Goal: Task Accomplishment & Management: Manage account settings

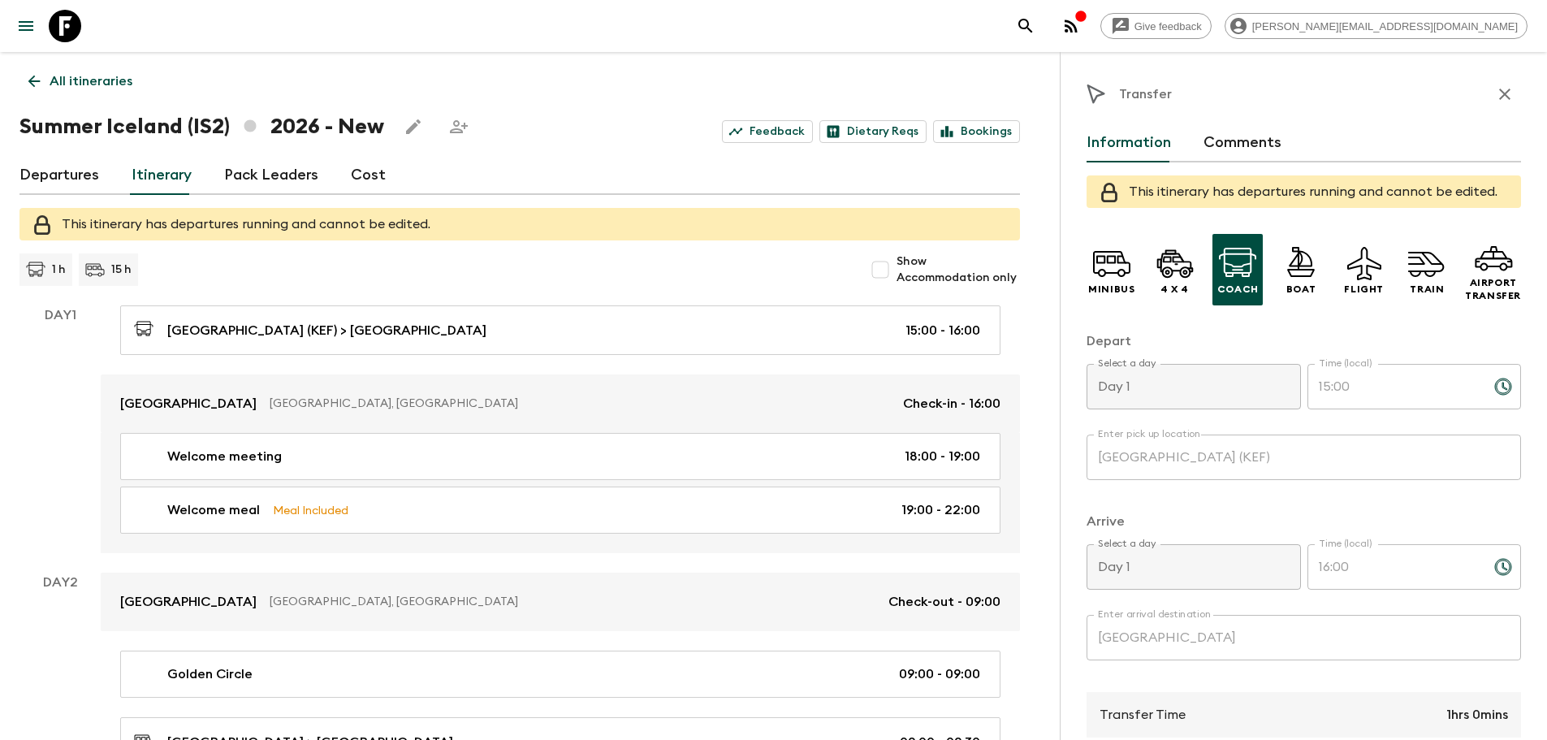
click at [30, 76] on icon at bounding box center [34, 81] width 18 height 18
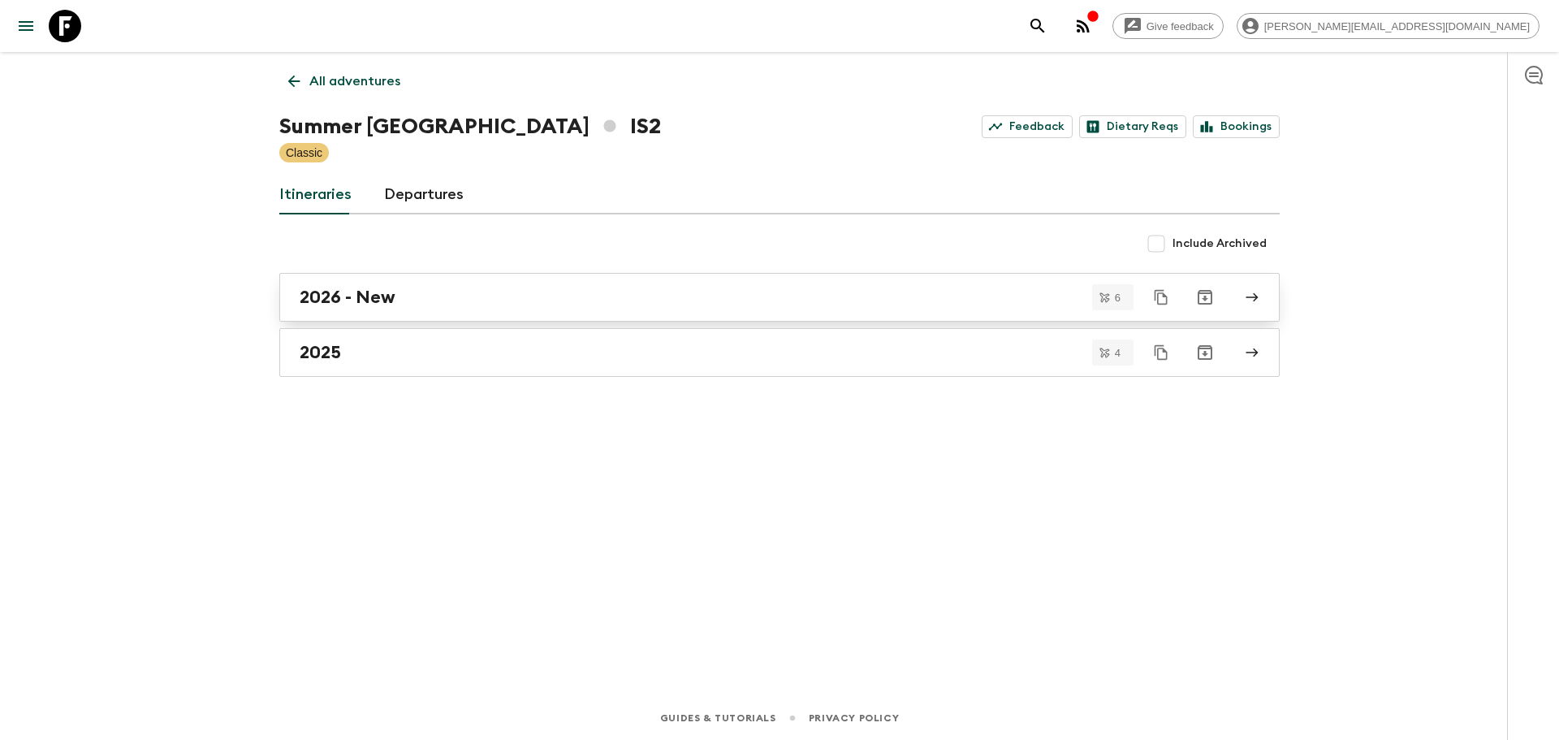
click at [485, 301] on div "2026 - New" at bounding box center [764, 297] width 929 height 21
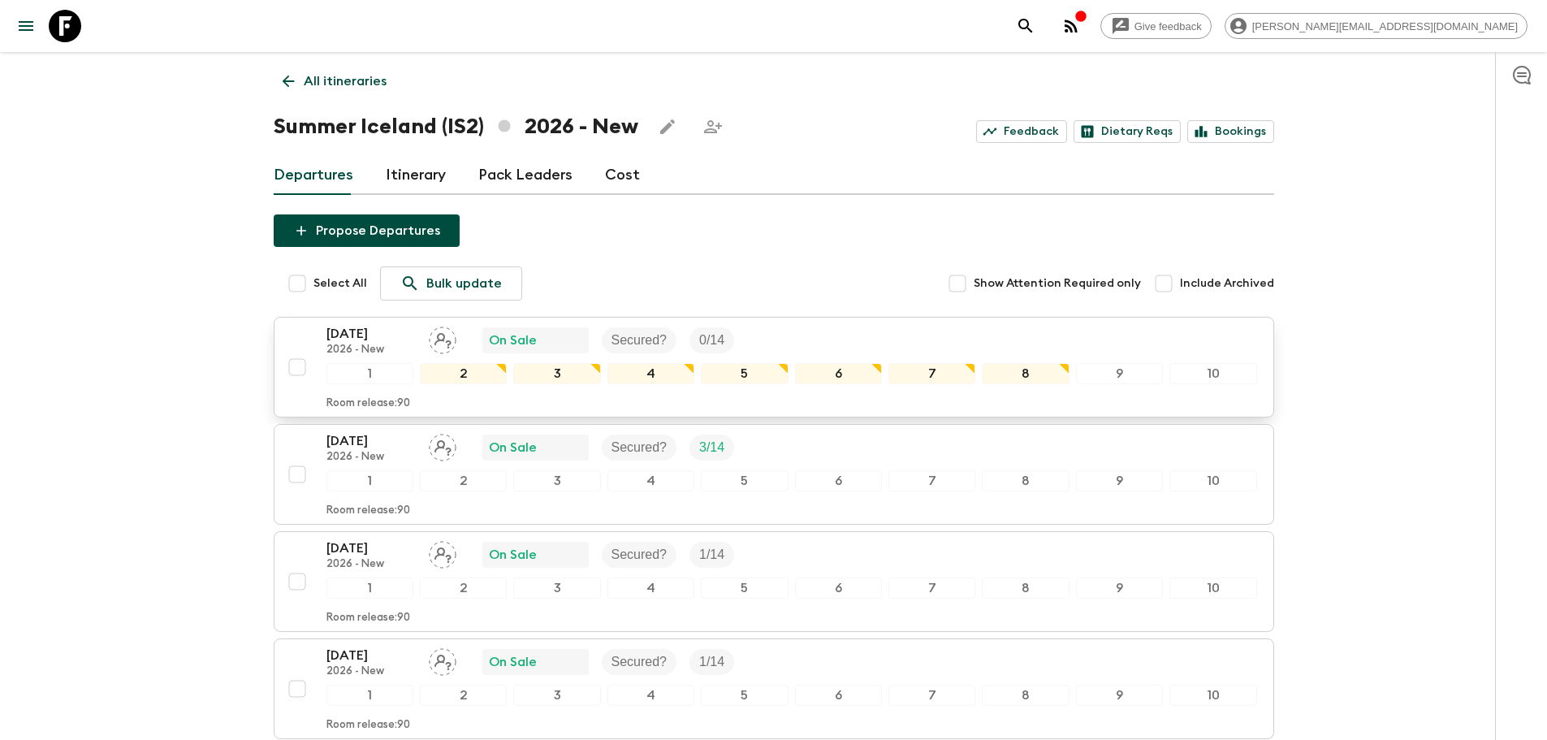
click at [804, 335] on div "[DATE] 2026 - New On Sale Secured? 0 / 14" at bounding box center [791, 340] width 931 height 32
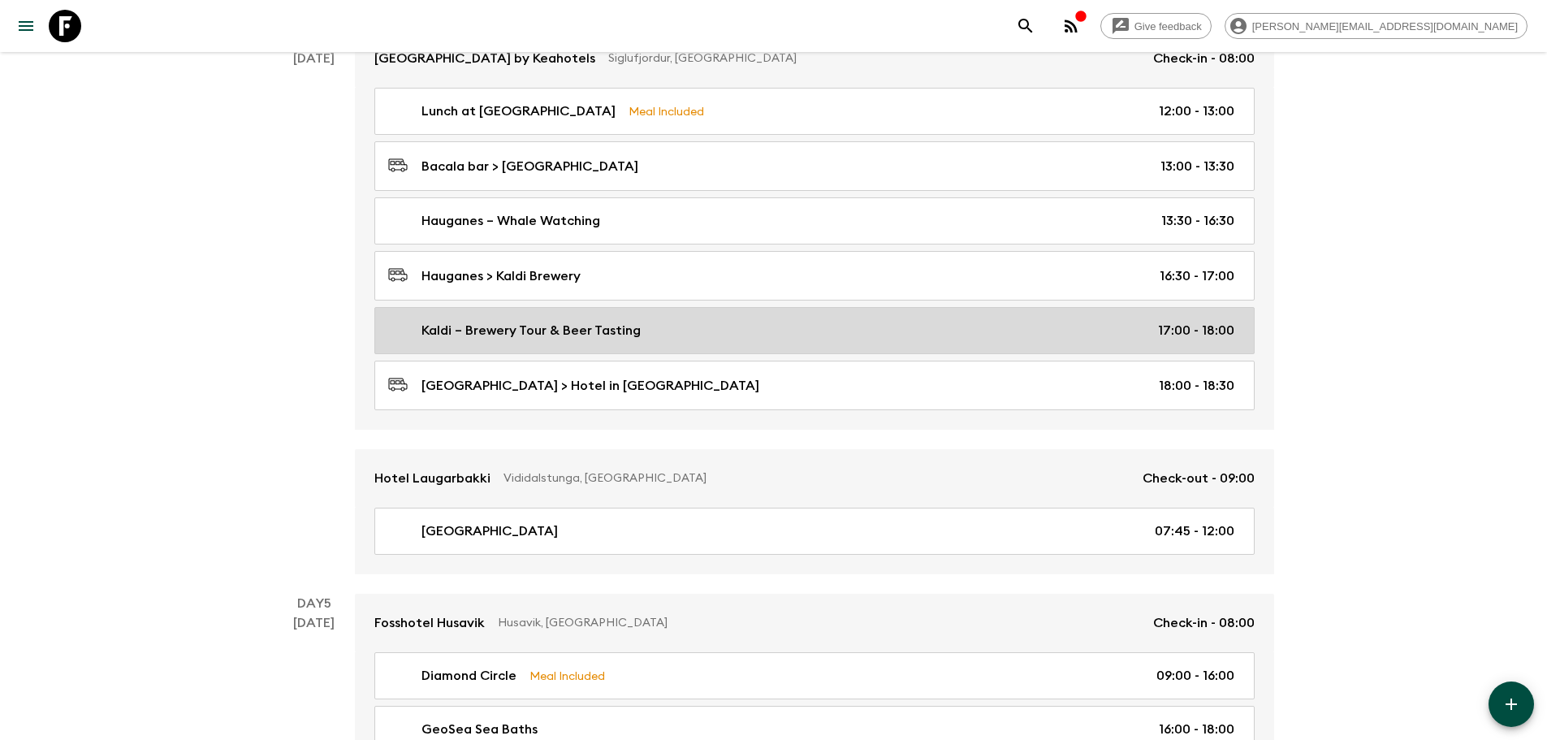
scroll to position [1381, 0]
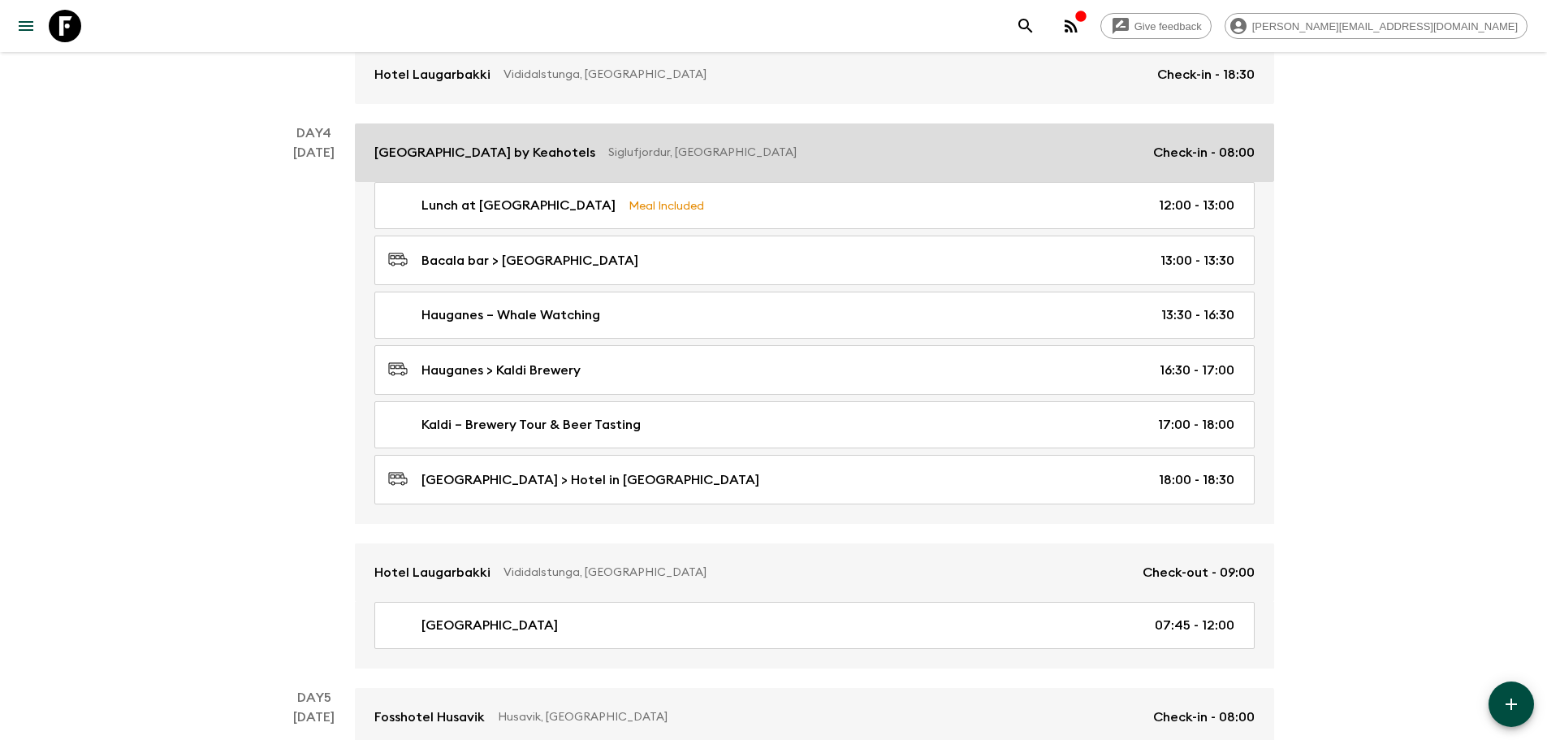
click at [703, 149] on p "Siglufjordur, [GEOGRAPHIC_DATA]" at bounding box center [874, 153] width 532 height 16
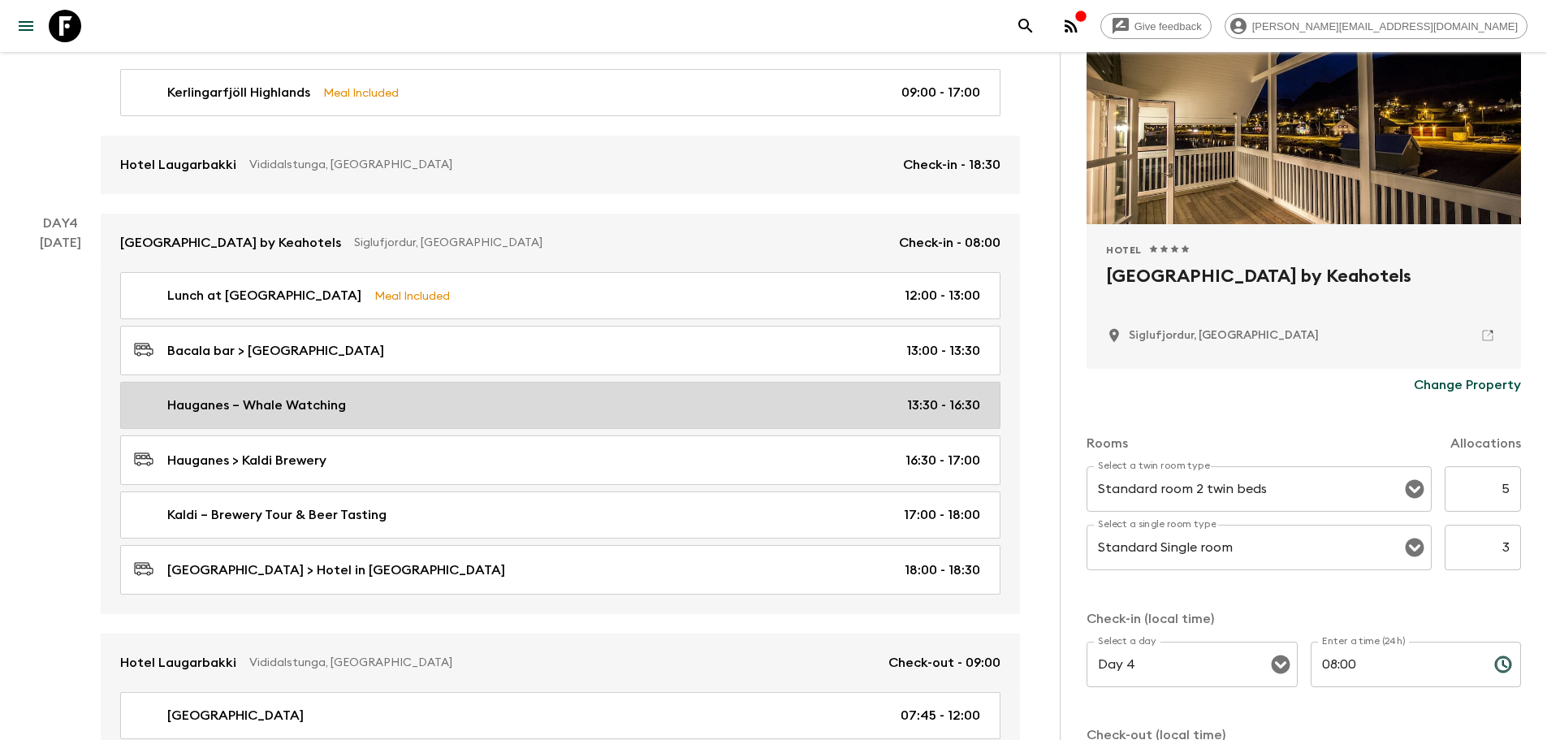
scroll to position [1381, 0]
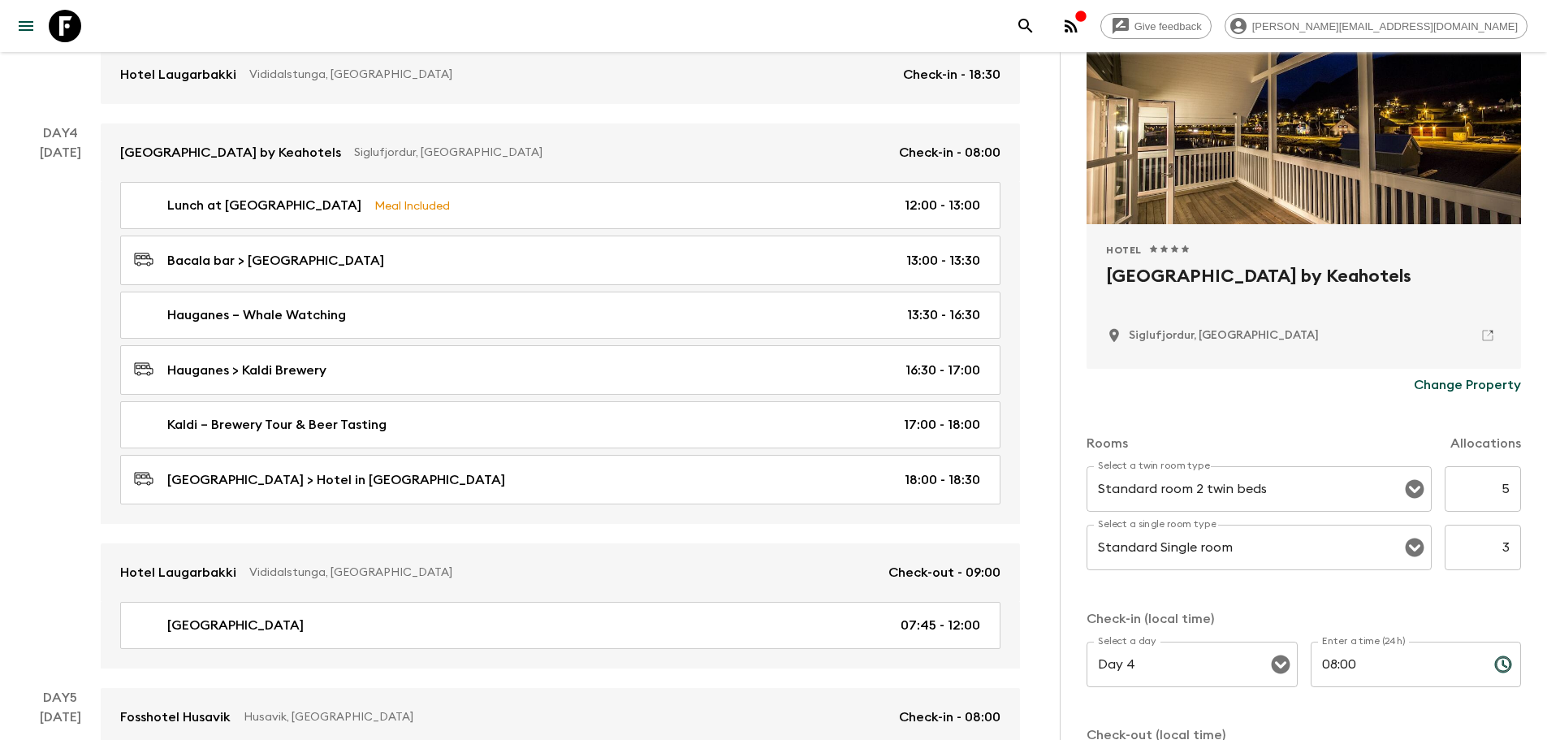
click at [1355, 666] on input "08:00" at bounding box center [1396, 664] width 171 height 45
type input "19:00"
click at [1372, 614] on p "Check-in (local time)" at bounding box center [1304, 618] width 434 height 19
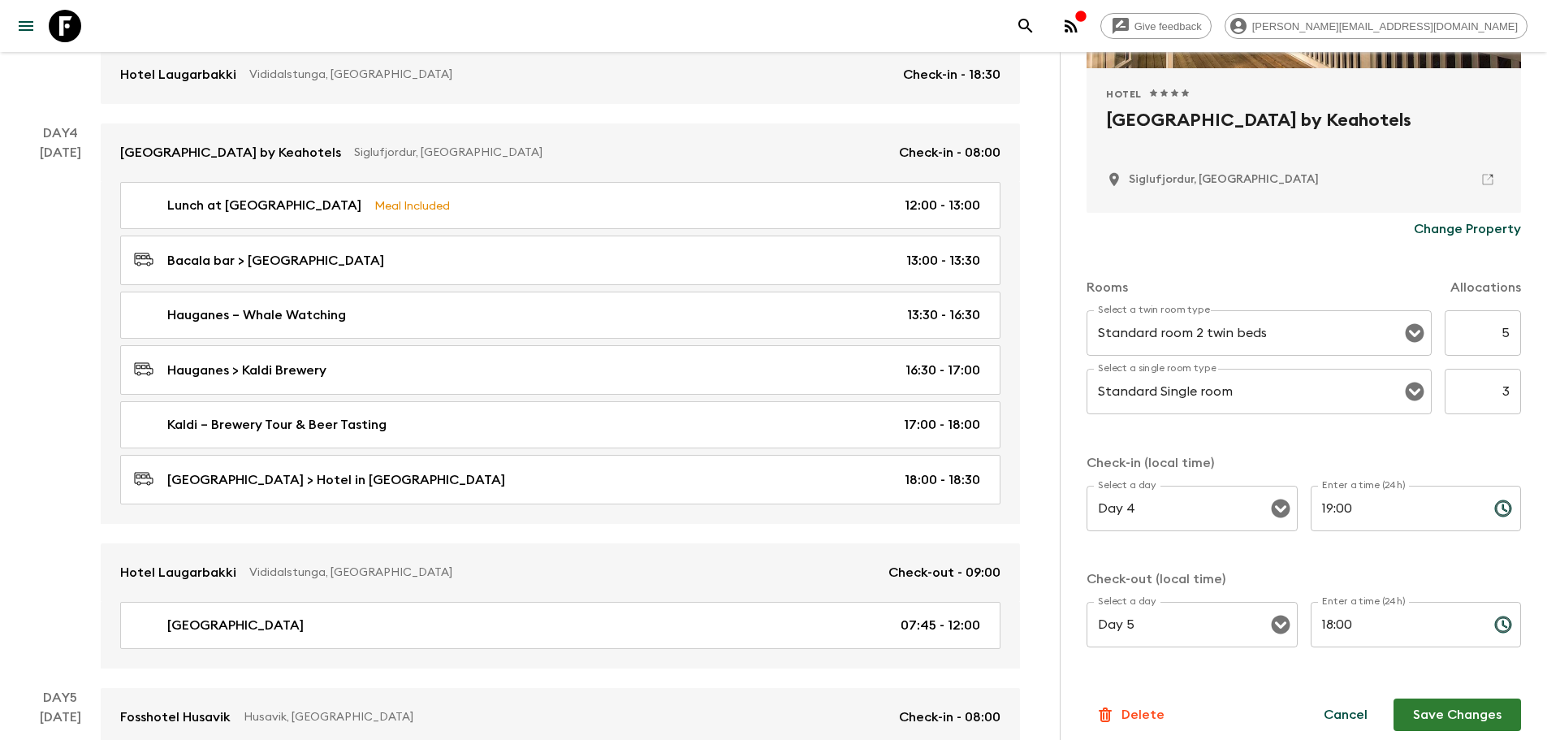
scroll to position [329, 0]
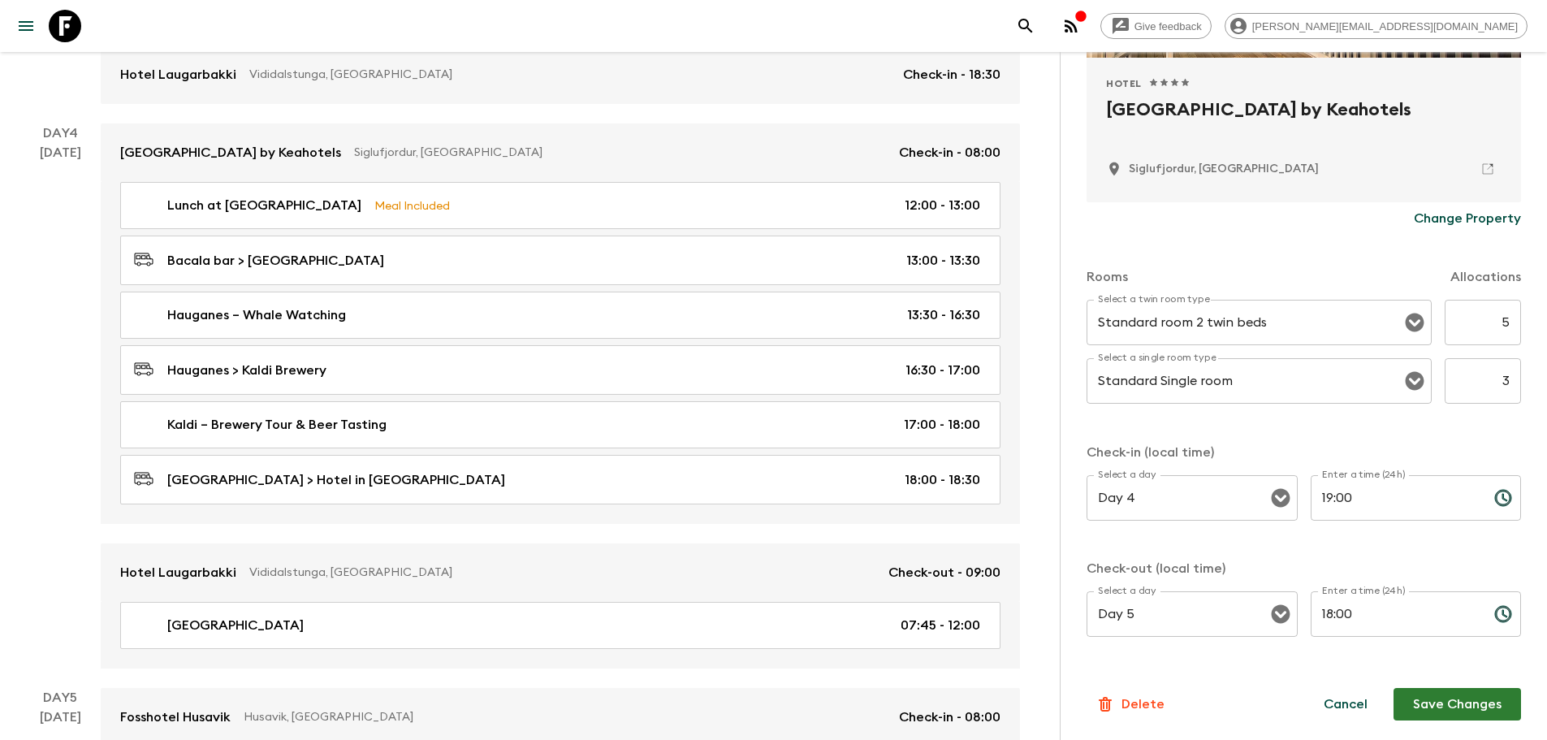
click at [1393, 622] on input "18:00" at bounding box center [1396, 613] width 171 height 45
click at [1386, 618] on input "18:00" at bounding box center [1396, 613] width 171 height 45
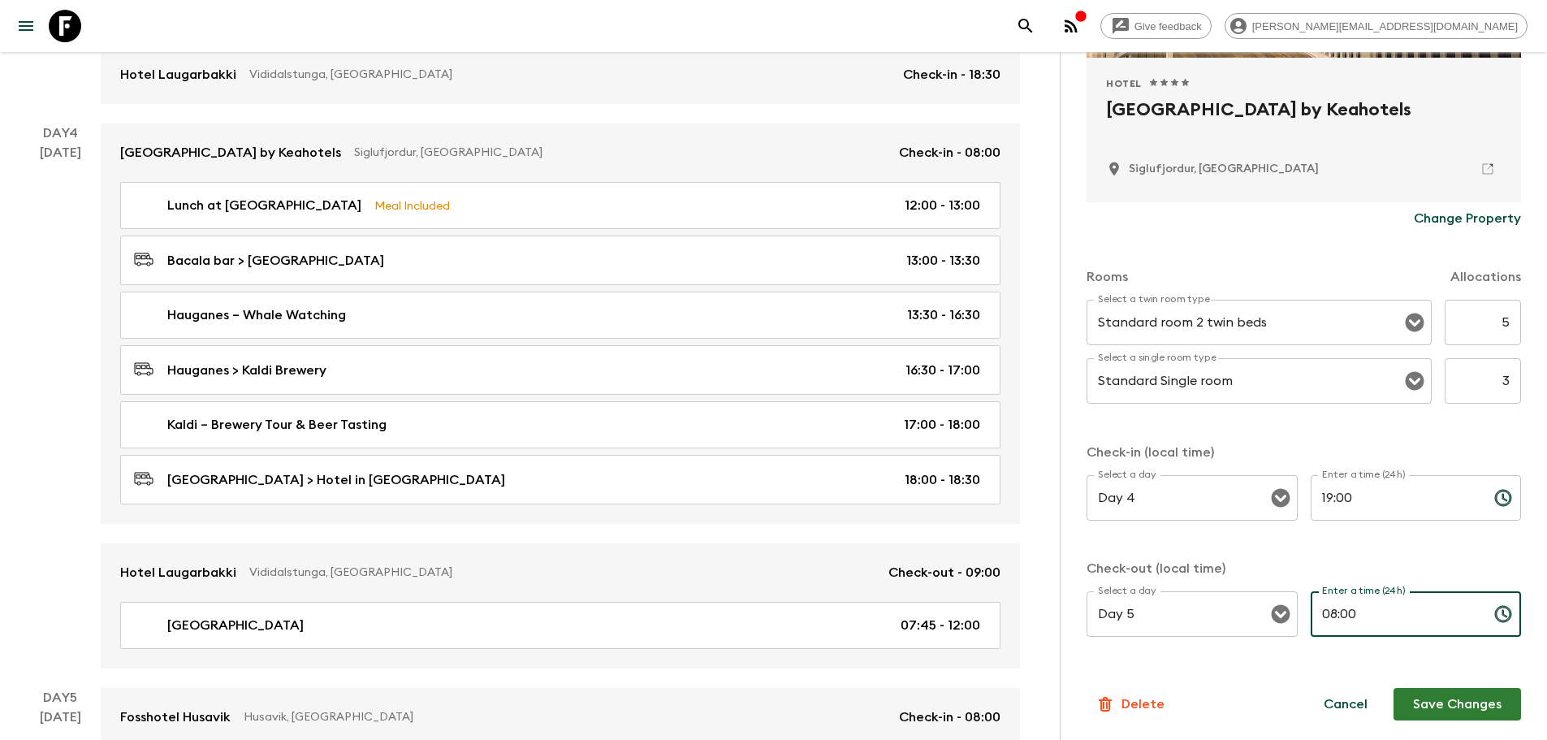
type input "08:00"
click at [1459, 694] on button "Save Changes" at bounding box center [1457, 704] width 127 height 32
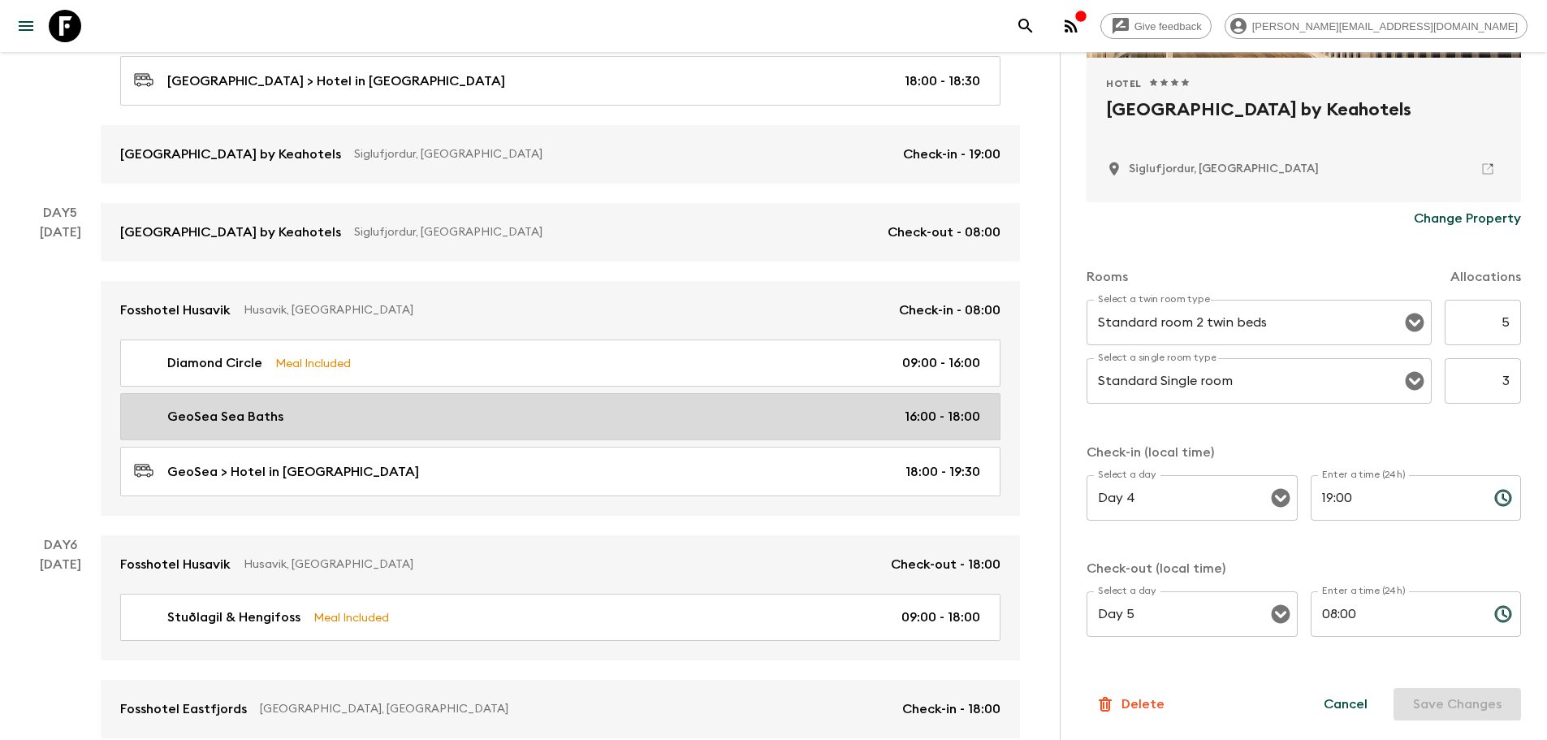
scroll to position [1949, 0]
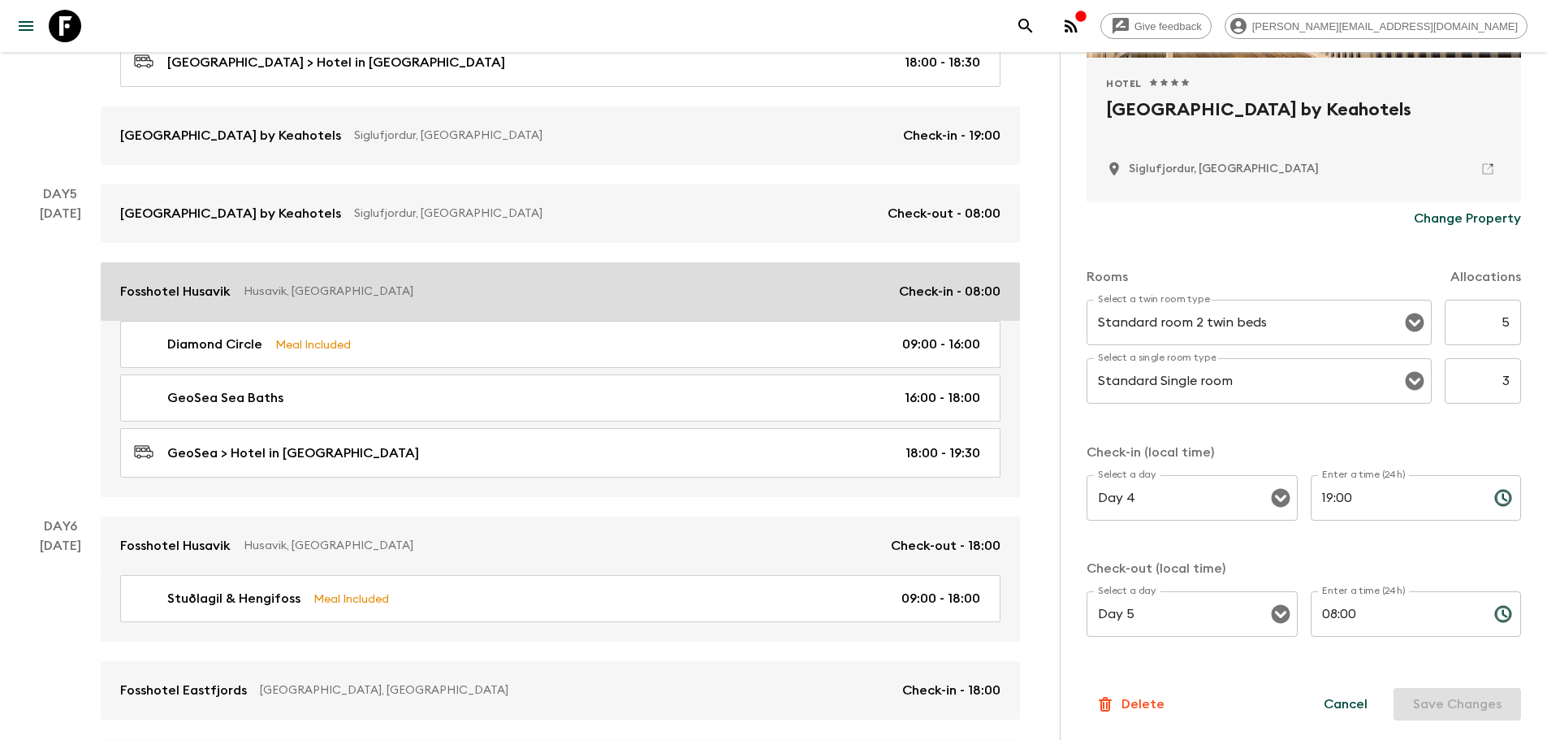
click at [498, 291] on p "Husavik, [GEOGRAPHIC_DATA]" at bounding box center [565, 291] width 642 height 16
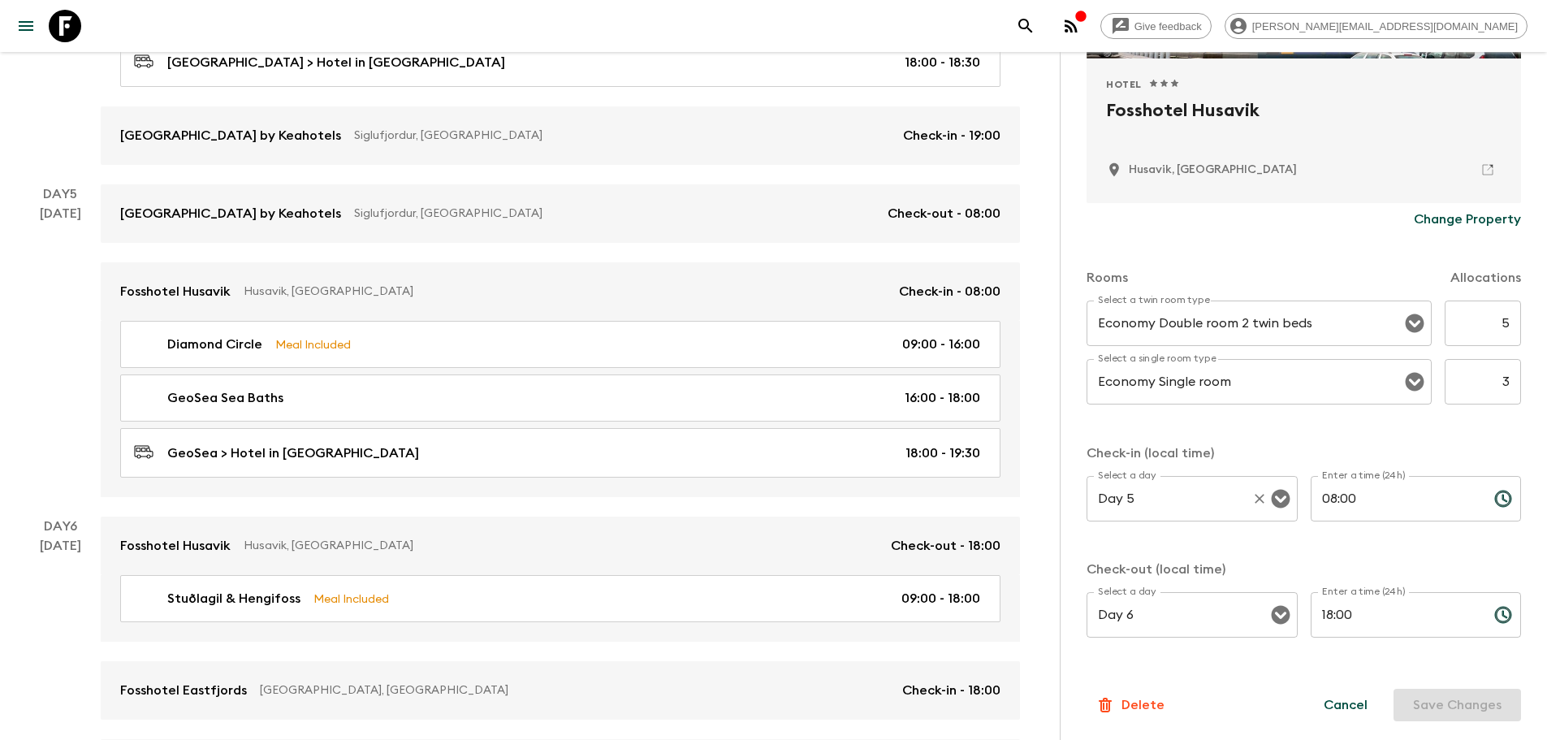
scroll to position [329, 0]
click at [1363, 497] on input "08:00" at bounding box center [1396, 497] width 171 height 45
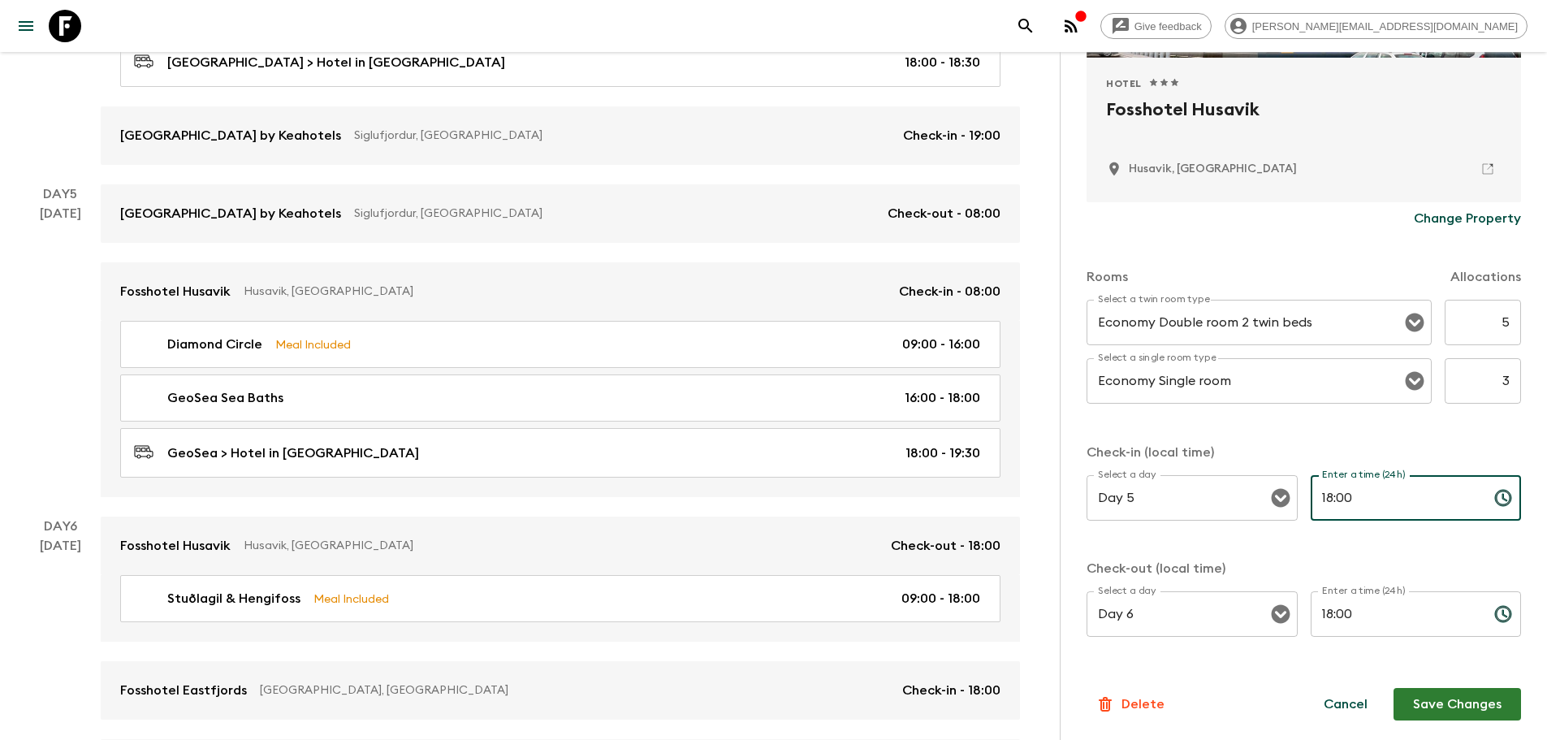
type input "18:00"
click at [1372, 612] on input "18:00" at bounding box center [1396, 613] width 171 height 45
type input "08:00"
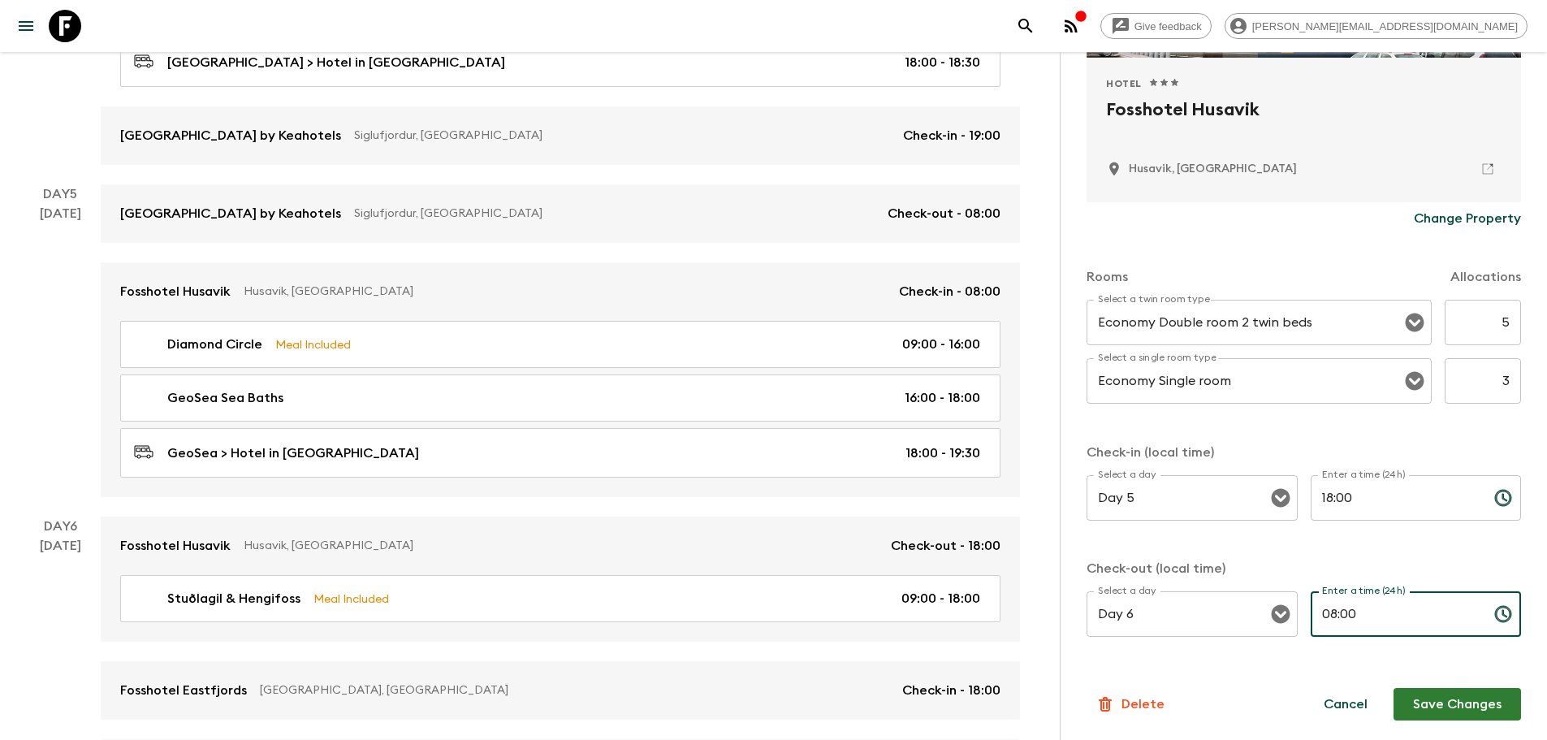
click at [1461, 695] on button "Save Changes" at bounding box center [1457, 704] width 127 height 32
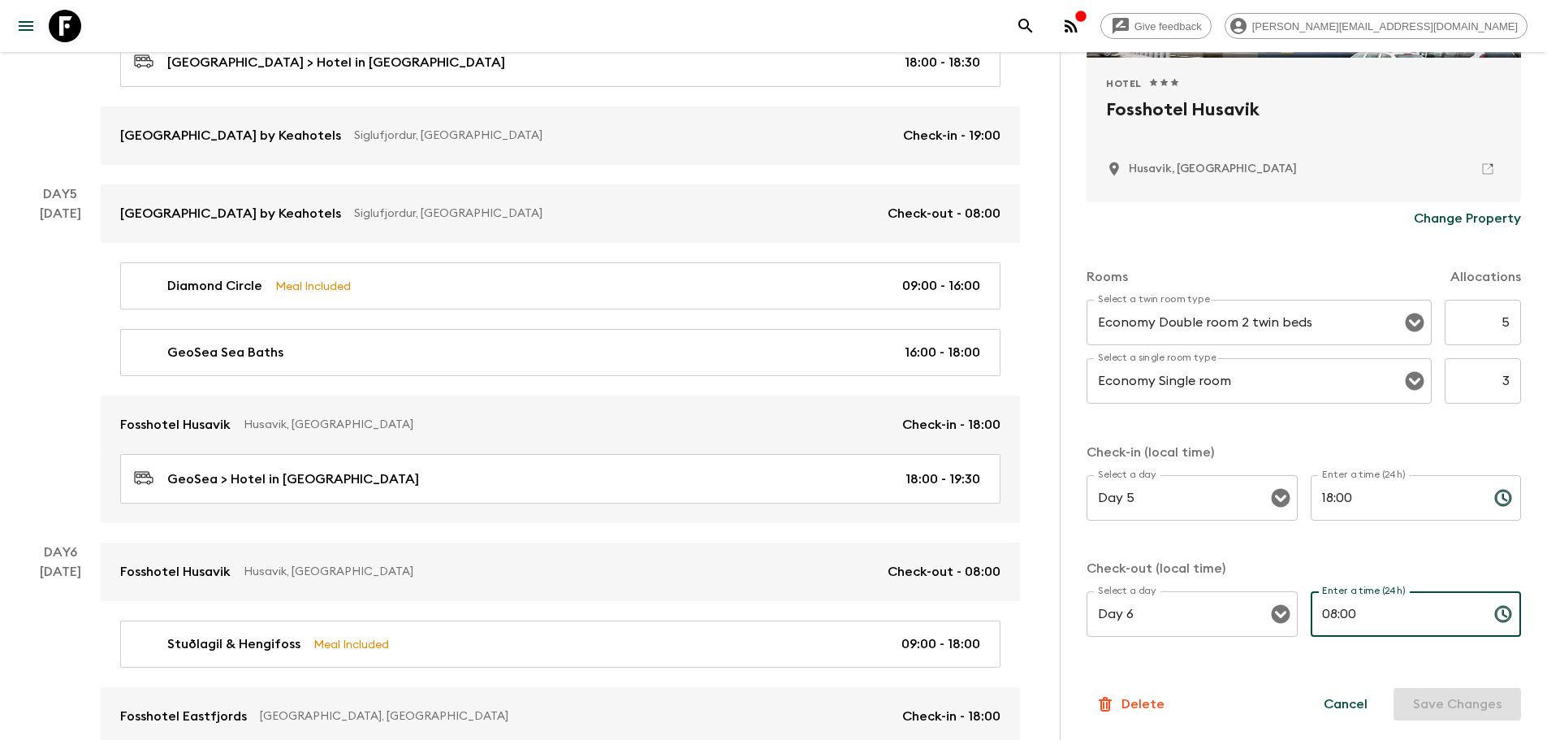
click at [1365, 618] on input "08:00" at bounding box center [1396, 613] width 171 height 45
click at [1347, 499] on input "18:00" at bounding box center [1396, 497] width 171 height 45
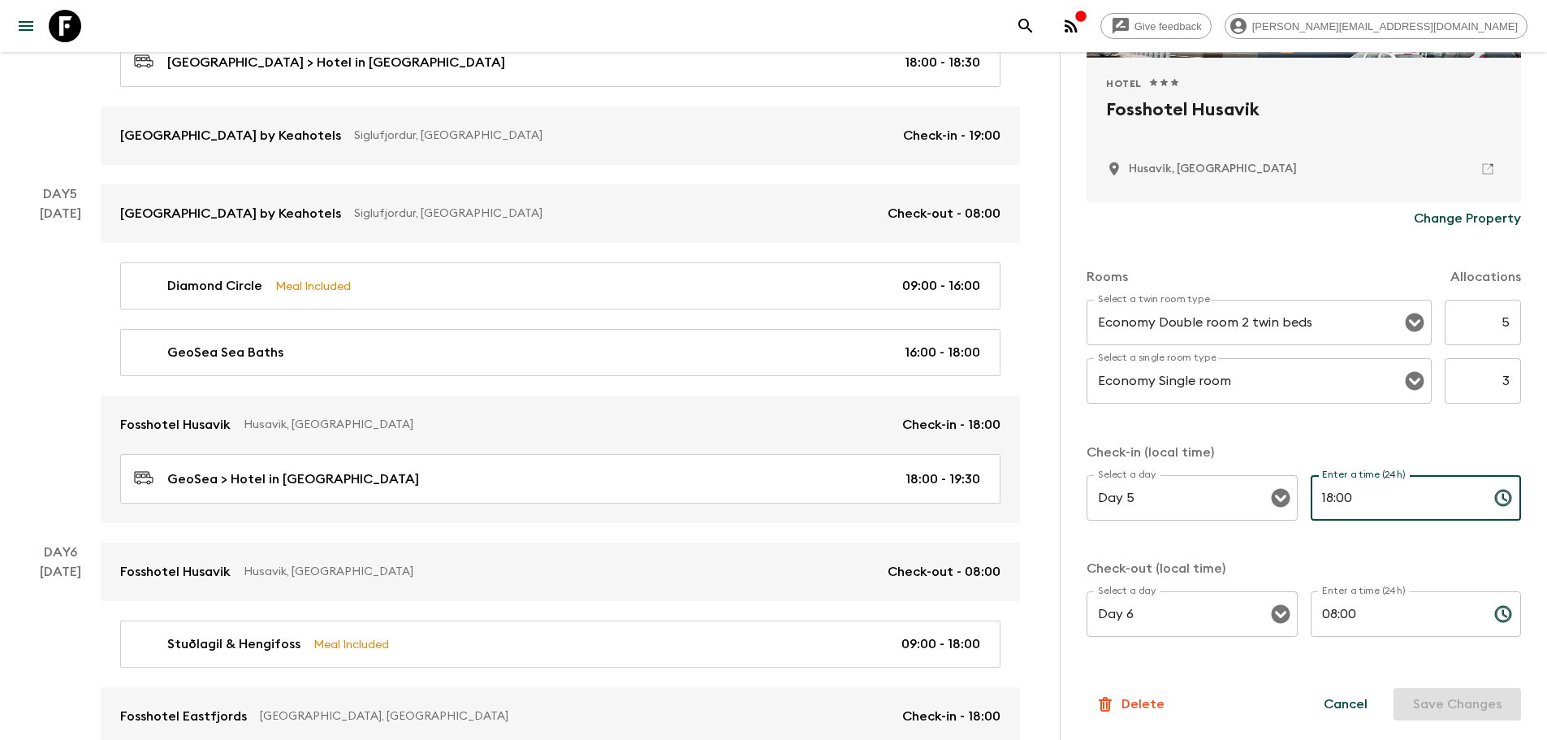
click at [1347, 499] on input "18:00" at bounding box center [1396, 497] width 171 height 45
type input "19:30"
click at [1424, 706] on button "Save Changes" at bounding box center [1457, 704] width 127 height 32
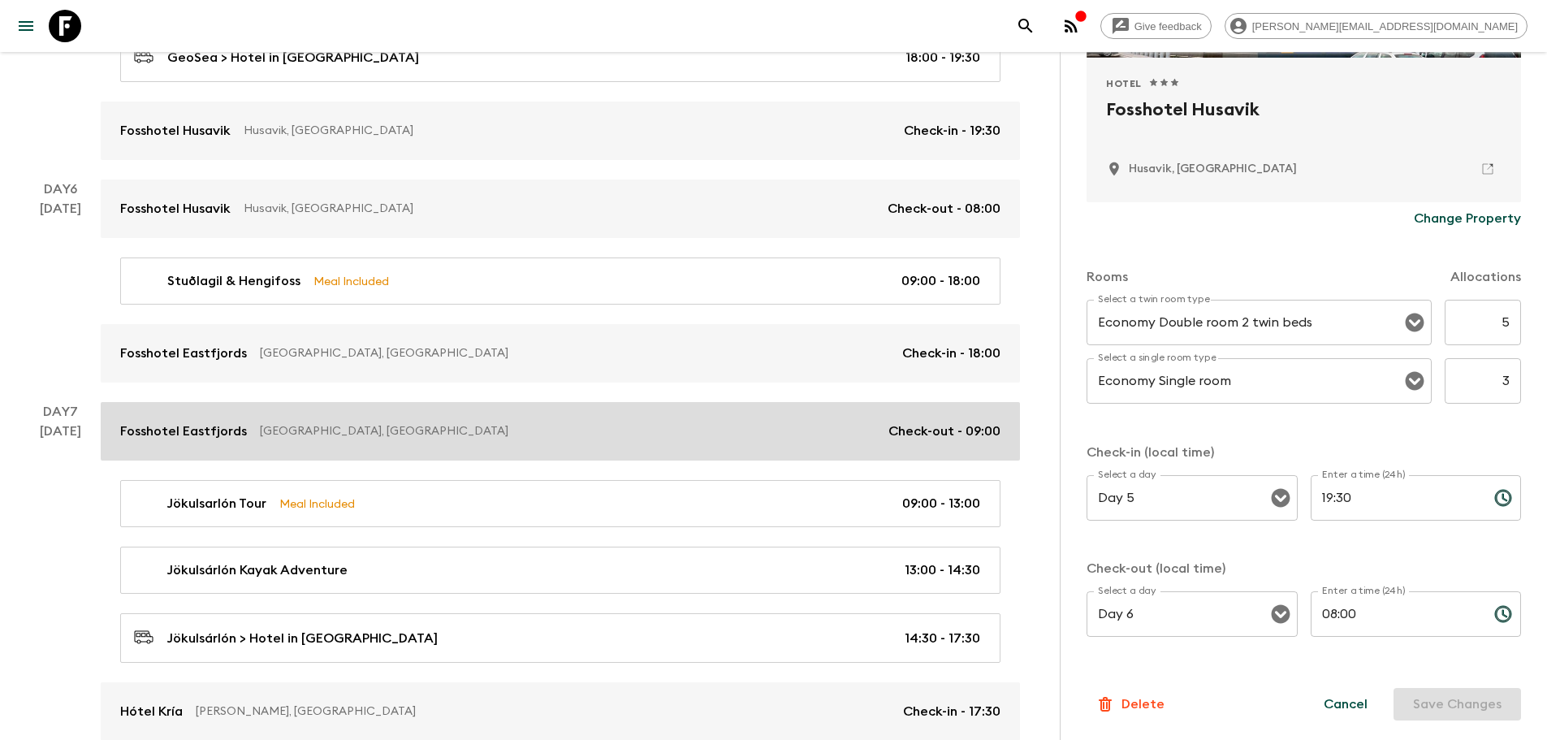
scroll to position [2303, 0]
